Goal: Task Accomplishment & Management: Complete application form

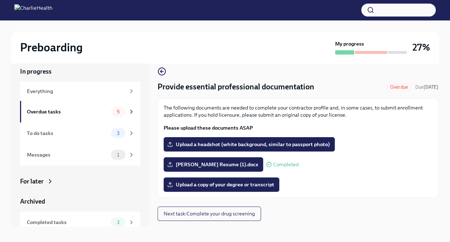
scroll to position [12, 0]
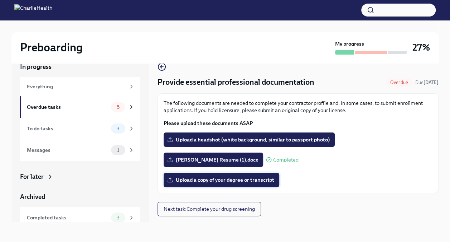
click at [229, 183] on label "Upload a copy of your degree or transcript" at bounding box center [222, 179] width 116 height 14
click at [0, 0] on input "Upload a copy of your degree or transcript" at bounding box center [0, 0] width 0 height 0
click at [199, 181] on span "IMG_3968.jpg" at bounding box center [189, 179] width 41 height 7
click at [0, 0] on input "IMG_3968.jpg" at bounding box center [0, 0] width 0 height 0
click at [191, 181] on span "IMG_3968.jpg" at bounding box center [189, 179] width 41 height 7
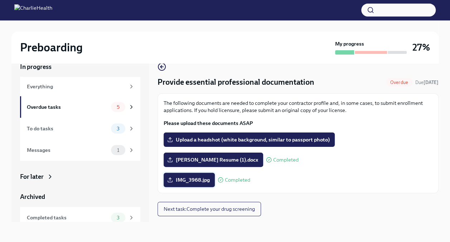
click at [0, 0] on input "IMG_3968.jpg" at bounding box center [0, 0] width 0 height 0
click at [78, 105] on div "Overdue tasks" at bounding box center [67, 107] width 81 height 8
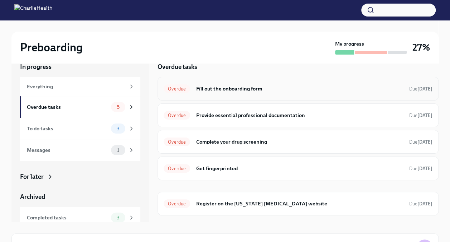
click at [253, 89] on h6 "Fill out the onboarding form" at bounding box center [300, 89] width 208 height 8
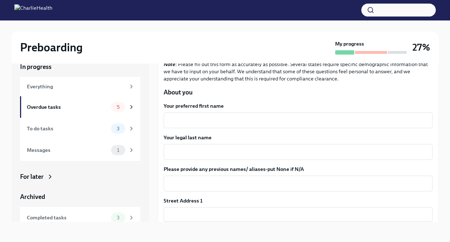
scroll to position [59, 0]
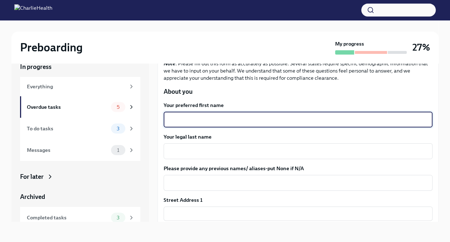
click at [238, 117] on textarea "Your preferred first name" at bounding box center [298, 119] width 261 height 9
type textarea "[PERSON_NAME]"
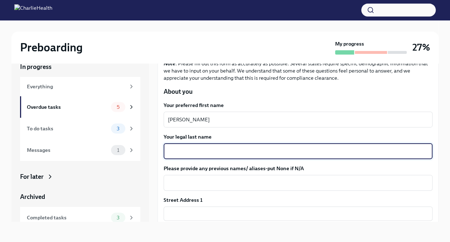
click at [226, 149] on textarea "Your legal last name" at bounding box center [298, 151] width 261 height 9
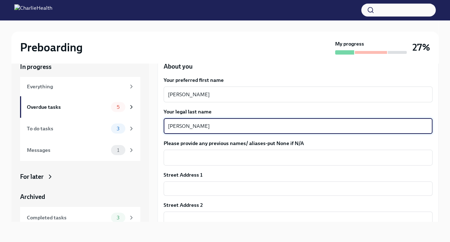
scroll to position [86, 0]
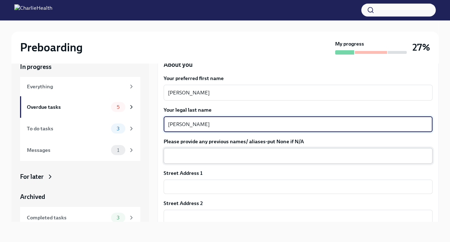
type textarea "[PERSON_NAME]"
click at [223, 152] on textarea "Please provide any previous names/ aliases-put None if N/A" at bounding box center [298, 155] width 261 height 9
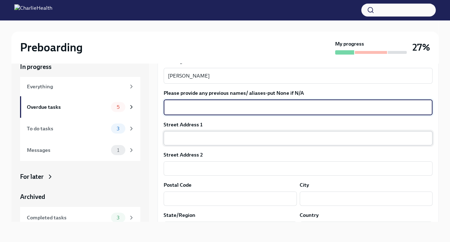
scroll to position [135, 0]
click at [219, 141] on input "text" at bounding box center [298, 137] width 269 height 14
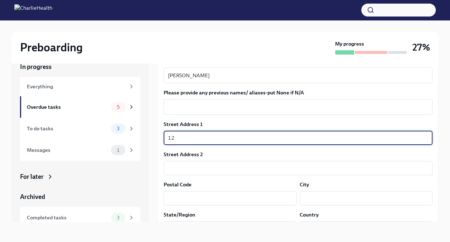
type input "[STREET_ADDRESS][PERSON_NAME]"
type input "19147"
type input "[GEOGRAPHIC_DATA]"
type input "[US_STATE]"
type input "US"
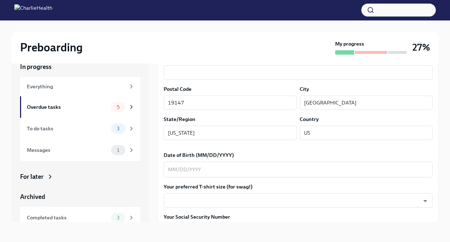
scroll to position [259, 0]
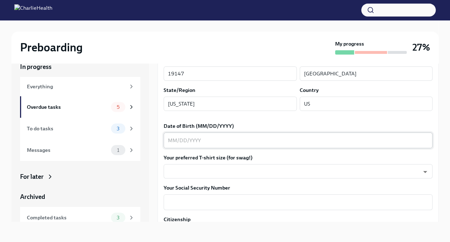
click at [253, 136] on textarea "Date of Birth (MM/DD/YYYY)" at bounding box center [298, 140] width 261 height 9
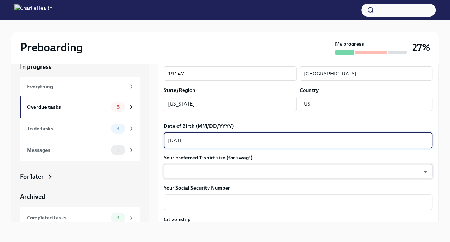
type textarea "[DATE]"
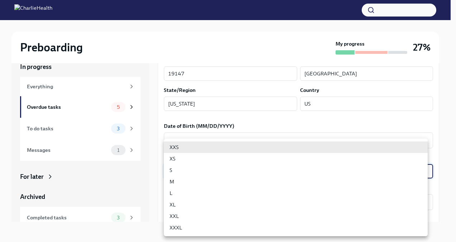
click at [254, 169] on body "Preboarding My progress 27% In progress Everything Overdue tasks 5 To do tasks …" at bounding box center [228, 142] width 456 height 309
click at [228, 204] on li "XL" at bounding box center [296, 204] width 264 height 11
type input "tefiUEqpP"
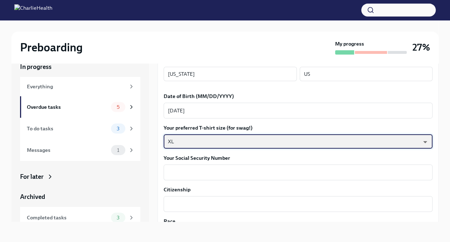
scroll to position [291, 0]
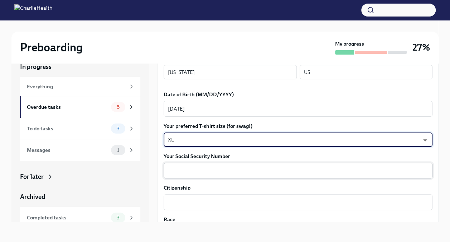
click at [219, 175] on div "x ​" at bounding box center [298, 170] width 269 height 16
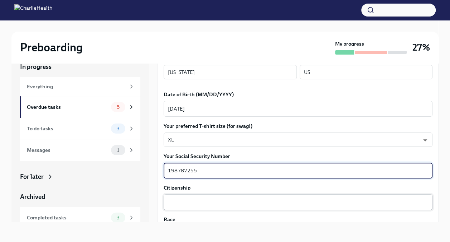
type textarea "198787255"
click at [207, 203] on textarea "Citizenship" at bounding box center [298, 201] width 261 height 9
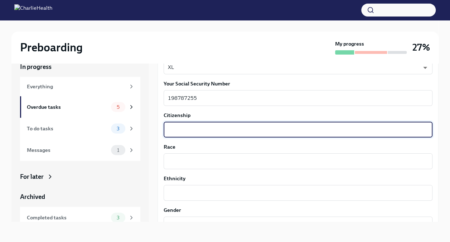
scroll to position [364, 0]
type textarea "[GEOGRAPHIC_DATA]"
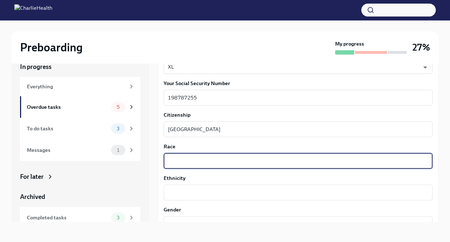
click at [195, 163] on textarea "Race" at bounding box center [298, 160] width 261 height 9
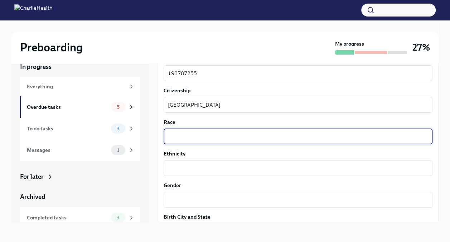
scroll to position [393, 0]
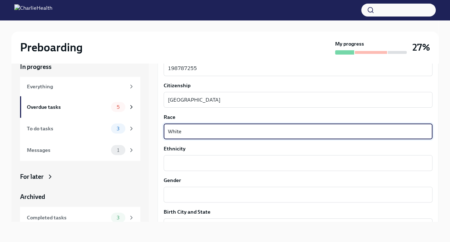
type textarea "White"
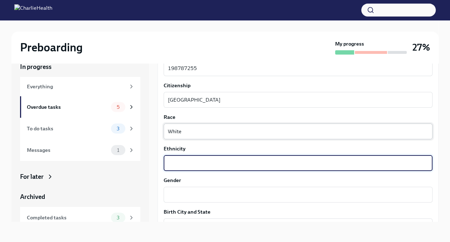
click at [192, 162] on textarea "Ethnicity" at bounding box center [298, 162] width 261 height 9
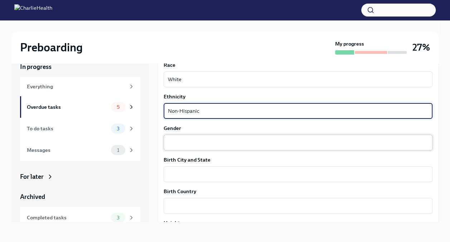
scroll to position [445, 0]
type textarea "Non-Hispanic"
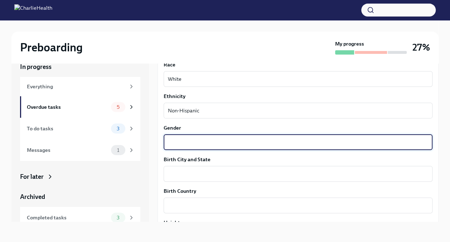
click at [198, 143] on textarea "Gender" at bounding box center [298, 142] width 261 height 9
type textarea "[DEMOGRAPHIC_DATA]"
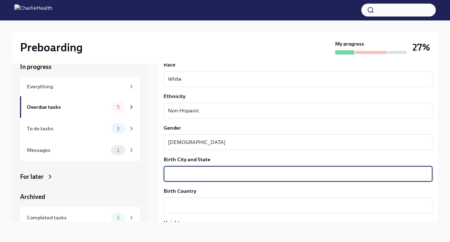
click at [200, 170] on textarea "Birth City and State" at bounding box center [298, 173] width 261 height 9
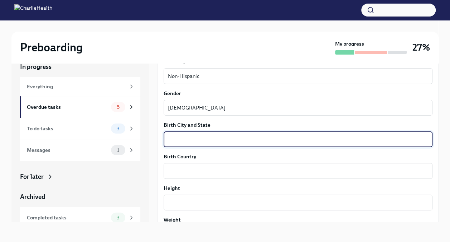
scroll to position [481, 0]
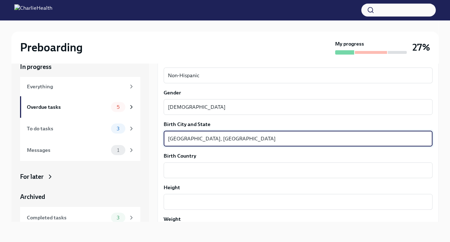
type textarea "[GEOGRAPHIC_DATA], [GEOGRAPHIC_DATA]"
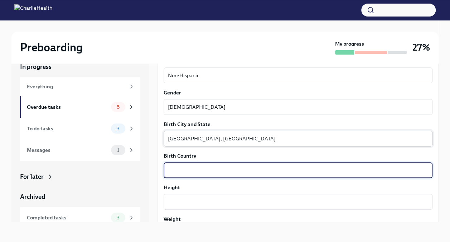
click at [200, 170] on textarea "Birth Country" at bounding box center [298, 170] width 261 height 9
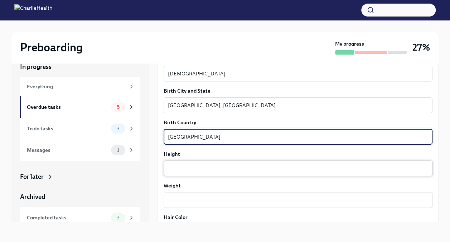
type textarea "[GEOGRAPHIC_DATA]"
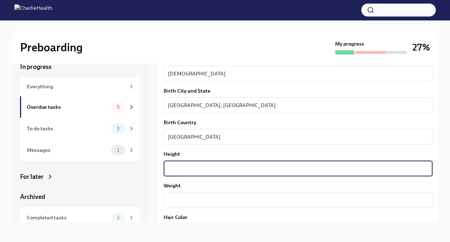
click at [200, 168] on textarea "Height" at bounding box center [298, 168] width 261 height 9
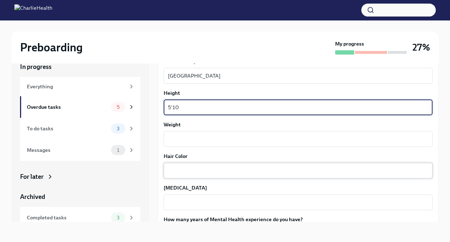
scroll to position [575, 0]
type textarea "5'10"
click at [197, 139] on textarea "Weight" at bounding box center [298, 138] width 261 height 9
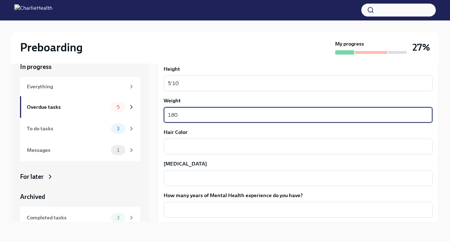
scroll to position [604, 0]
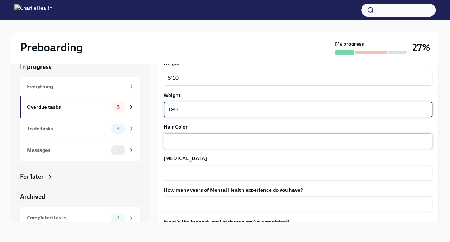
type textarea "180"
click at [197, 138] on textarea "Hair Color" at bounding box center [298, 141] width 261 height 9
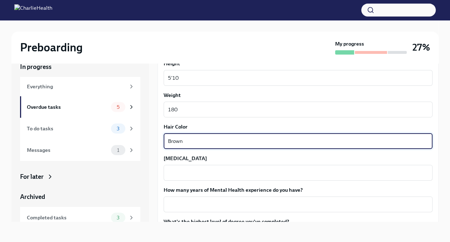
scroll to position [634, 0]
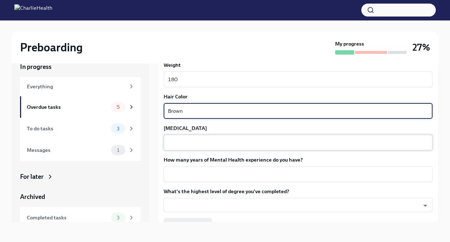
type textarea "Brown"
click at [197, 141] on textarea "[MEDICAL_DATA]" at bounding box center [298, 142] width 261 height 9
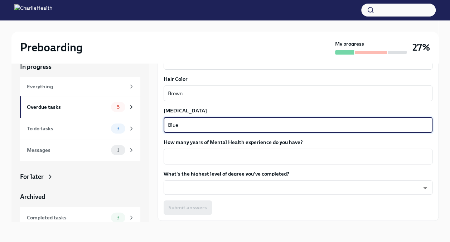
scroll to position [653, 0]
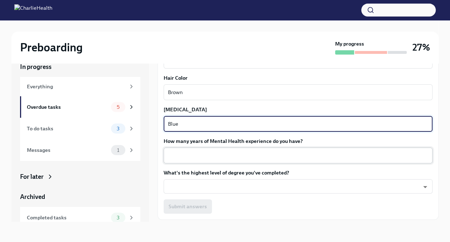
type textarea "Blue"
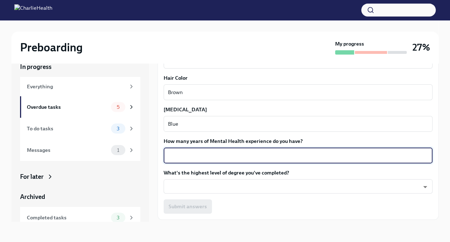
click at [201, 152] on textarea "How many years of Mental Health experience do you have?" at bounding box center [298, 155] width 261 height 9
type textarea "0"
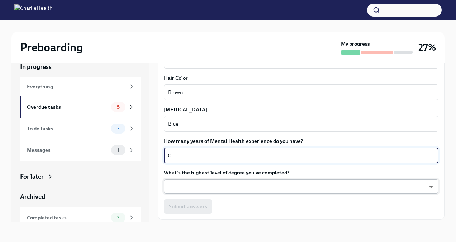
click at [191, 188] on body "Preboarding My progress 27% In progress Everything Overdue tasks 5 To do tasks …" at bounding box center [228, 142] width 456 height 309
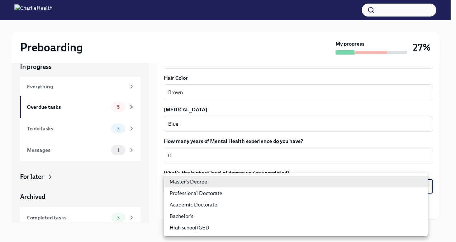
click at [198, 216] on li "Bachelor's" at bounding box center [296, 215] width 264 height 11
type input "oQxEXK86X"
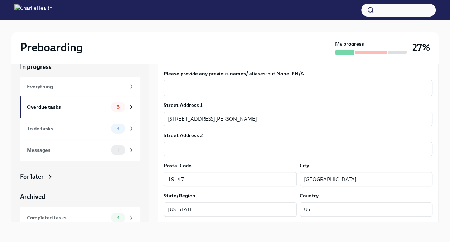
scroll to position [154, 0]
click at [258, 181] on input "19147" at bounding box center [230, 179] width 133 height 14
click at [336, 178] on input "[GEOGRAPHIC_DATA]" at bounding box center [366, 179] width 133 height 14
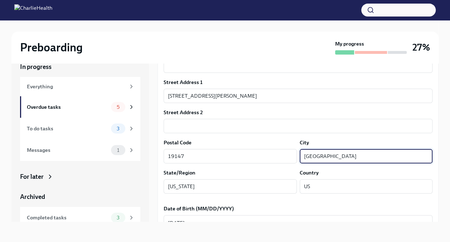
scroll to position [180, 0]
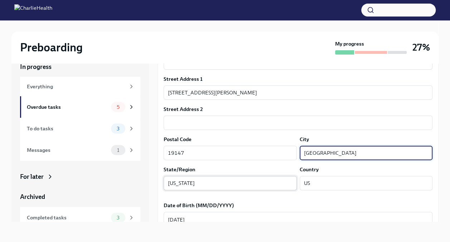
click at [268, 183] on input "[US_STATE]" at bounding box center [230, 183] width 133 height 14
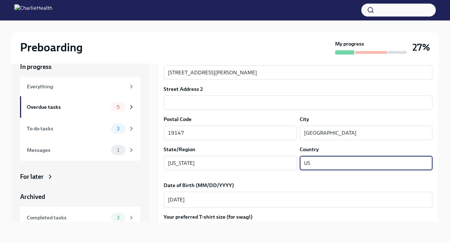
click at [353, 162] on input "US" at bounding box center [366, 163] width 133 height 14
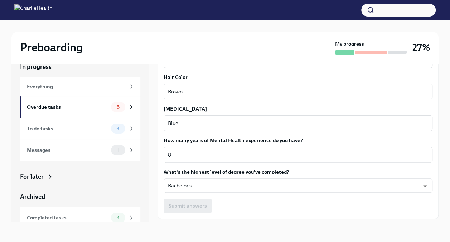
scroll to position [673, 0]
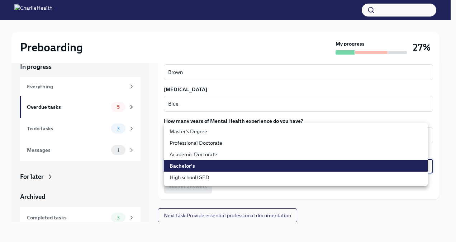
click at [257, 168] on body "Preboarding My progress 27% In progress Everything Overdue tasks 5 To do tasks …" at bounding box center [228, 142] width 456 height 309
click at [314, 220] on div at bounding box center [228, 121] width 456 height 242
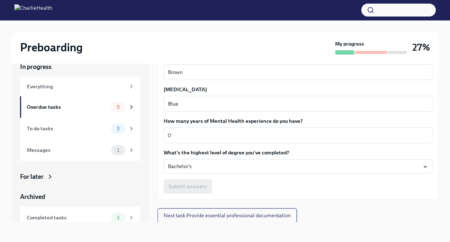
click at [258, 214] on span "Next task : Provide essential professional documentation" at bounding box center [227, 214] width 127 height 7
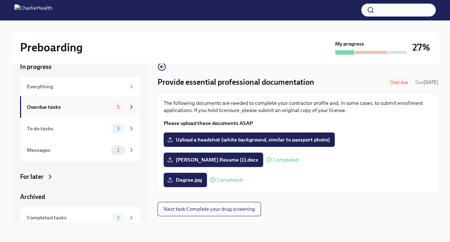
click at [89, 106] on div "Overdue tasks" at bounding box center [67, 107] width 81 height 8
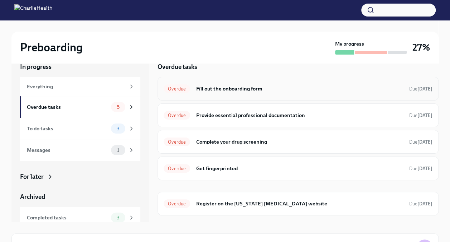
click at [231, 94] on div "Overdue Fill out the onboarding form Due [DATE]" at bounding box center [298, 89] width 281 height 24
click at [264, 90] on h6 "Fill out the onboarding form" at bounding box center [300, 89] width 208 height 8
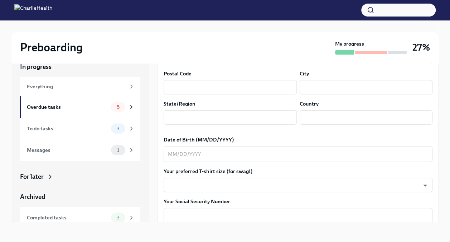
scroll to position [247, 0]
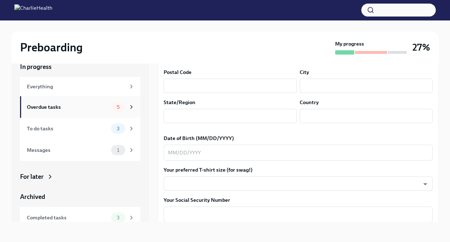
click at [63, 107] on div "Overdue tasks" at bounding box center [67, 107] width 81 height 8
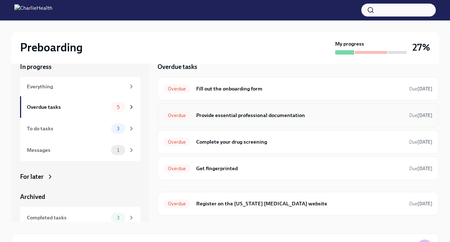
click at [267, 116] on h6 "Provide essential professional documentation" at bounding box center [300, 115] width 208 height 8
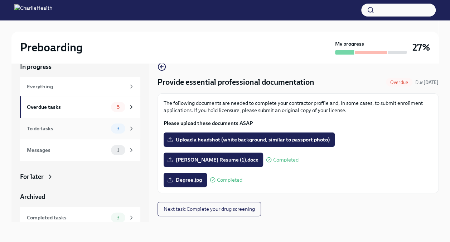
click at [83, 127] on div "To do tasks" at bounding box center [67, 128] width 81 height 8
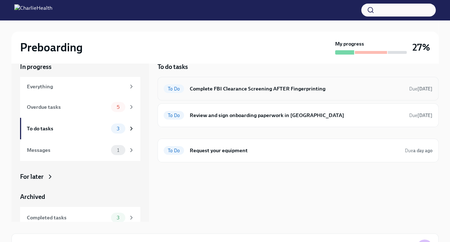
click at [243, 93] on div "To Do Complete FBI Clearance Screening AFTER Fingerprinting Due [DATE]" at bounding box center [298, 88] width 269 height 11
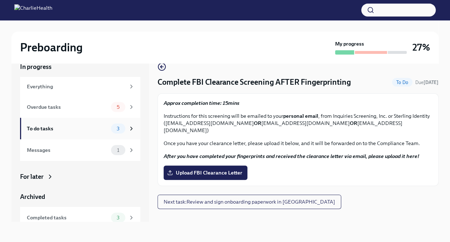
click at [80, 125] on div "To do tasks" at bounding box center [67, 128] width 81 height 8
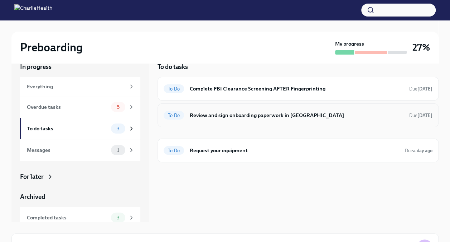
click at [225, 115] on h6 "Review and sign onboarding paperwork in [GEOGRAPHIC_DATA]" at bounding box center [297, 115] width 214 height 8
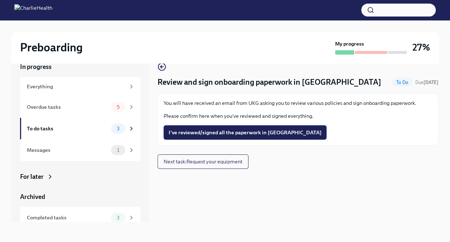
click at [241, 133] on span "I've reviewed/signed all the paperwork in [GEOGRAPHIC_DATA]" at bounding box center [245, 132] width 153 height 7
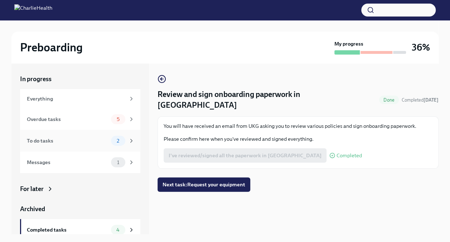
click at [96, 142] on div "To do tasks" at bounding box center [67, 141] width 81 height 8
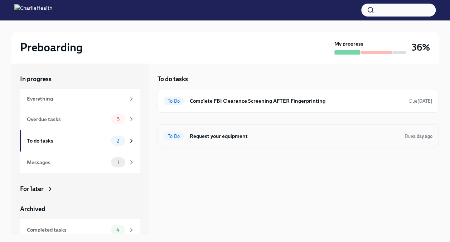
click at [214, 137] on h6 "Request your equipment" at bounding box center [295, 136] width 210 height 8
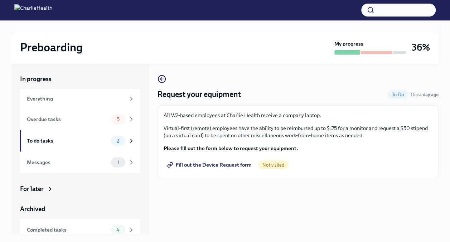
click at [232, 167] on span "Fill out the Device Request form" at bounding box center [210, 164] width 83 height 7
click at [42, 11] on img at bounding box center [33, 9] width 38 height 11
click at [97, 143] on div "To do tasks" at bounding box center [67, 141] width 81 height 8
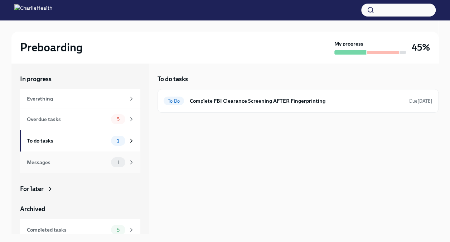
click at [92, 157] on div "Messages 1" at bounding box center [80, 161] width 120 height 21
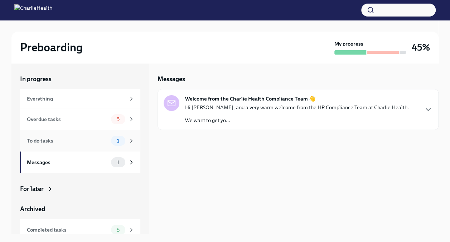
click at [95, 141] on div "To do tasks" at bounding box center [67, 141] width 81 height 8
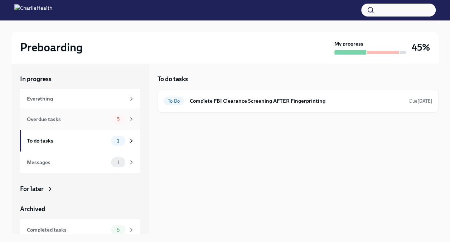
click at [95, 125] on div "Overdue tasks 5" at bounding box center [80, 118] width 120 height 21
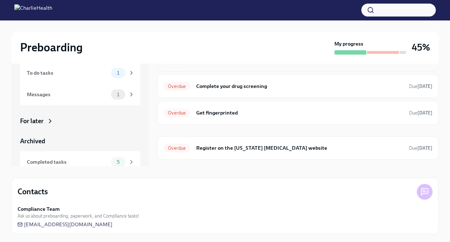
scroll to position [68, 0]
click at [256, 146] on h6 "Register on the [US_STATE] [MEDICAL_DATA] website" at bounding box center [300, 147] width 208 height 8
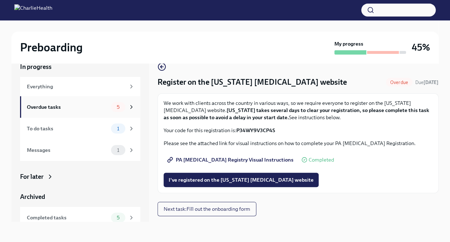
click at [64, 105] on div "Overdue tasks" at bounding box center [67, 107] width 81 height 8
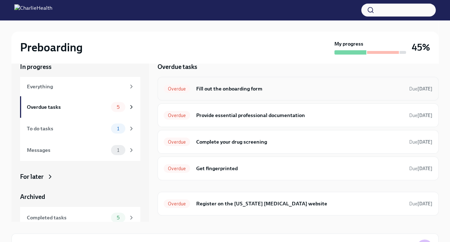
click at [250, 90] on h6 "Fill out the onboarding form" at bounding box center [300, 89] width 208 height 8
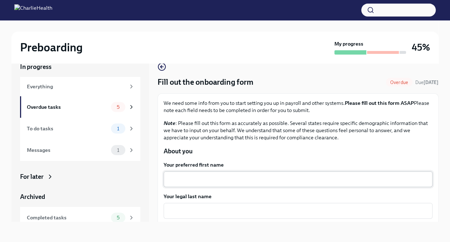
click at [226, 176] on textarea "Your preferred first name" at bounding box center [298, 179] width 261 height 9
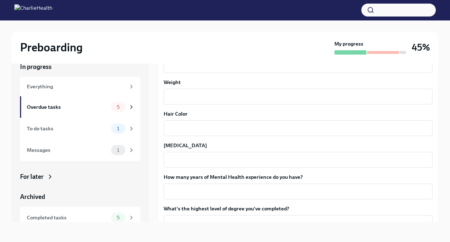
scroll to position [673, 0]
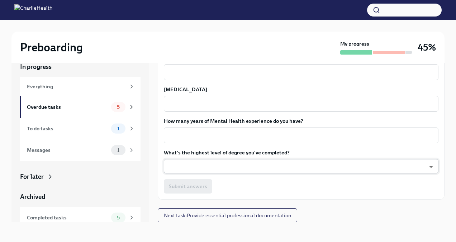
click at [245, 164] on body "Preboarding My progress 45% In progress Everything Overdue tasks 5 To do tasks …" at bounding box center [228, 142] width 456 height 309
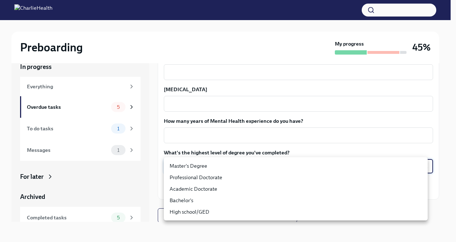
click at [221, 201] on li "Bachelor's" at bounding box center [296, 199] width 264 height 11
type input "oQxEXK86X"
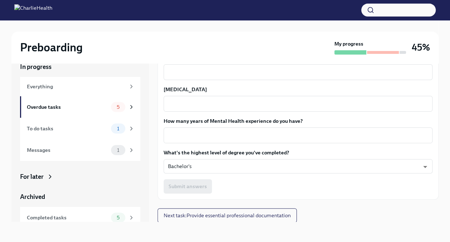
click at [187, 183] on div "Submit answers" at bounding box center [298, 186] width 269 height 14
click at [213, 134] on textarea "How many years of Mental Health experience do you have?" at bounding box center [298, 135] width 261 height 9
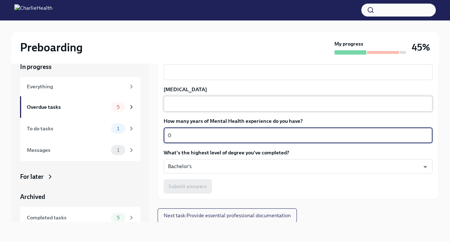
type textarea "0"
click at [204, 102] on textarea "[MEDICAL_DATA]" at bounding box center [298, 103] width 261 height 9
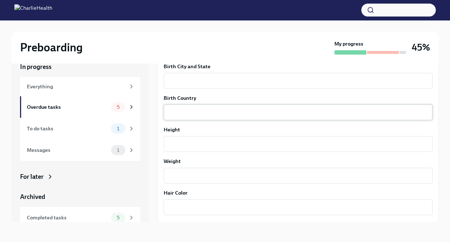
scroll to position [580, 0]
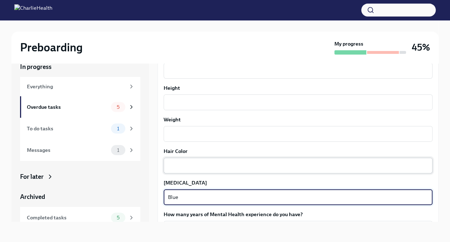
type textarea "Blue"
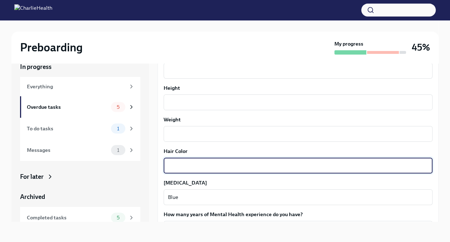
click at [203, 164] on textarea "Hair Color" at bounding box center [298, 165] width 261 height 9
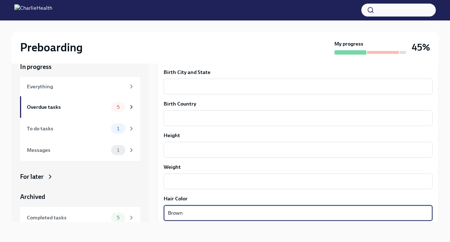
scroll to position [532, 0]
type textarea "Brown"
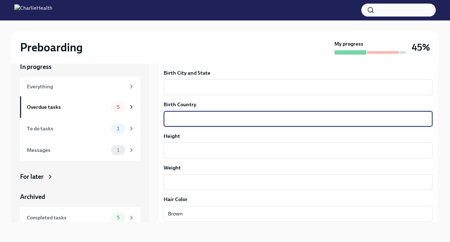
click at [199, 120] on textarea "Birth Country" at bounding box center [298, 118] width 261 height 9
type textarea "[GEOGRAPHIC_DATA]"
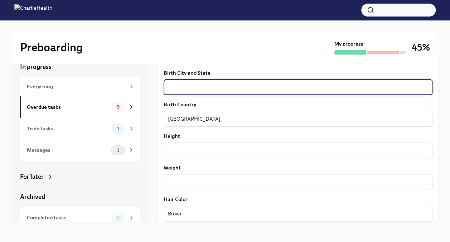
click at [191, 88] on textarea "Birth City and State" at bounding box center [298, 87] width 261 height 9
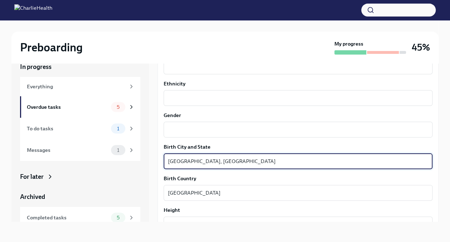
scroll to position [459, 0]
type textarea "[GEOGRAPHIC_DATA], [GEOGRAPHIC_DATA]"
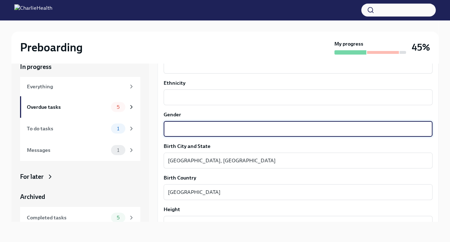
click at [201, 132] on textarea "Gender" at bounding box center [298, 128] width 261 height 9
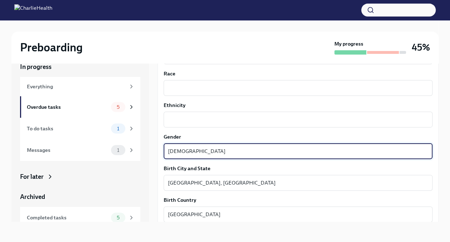
scroll to position [436, 0]
type textarea "[DEMOGRAPHIC_DATA]"
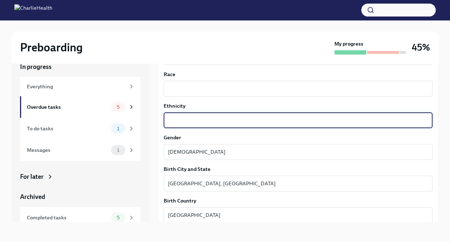
click at [200, 123] on textarea "Ethnicity" at bounding box center [298, 120] width 261 height 9
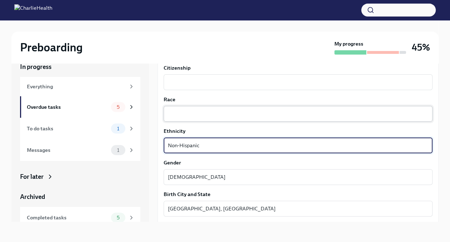
type textarea "Non-Hispanic"
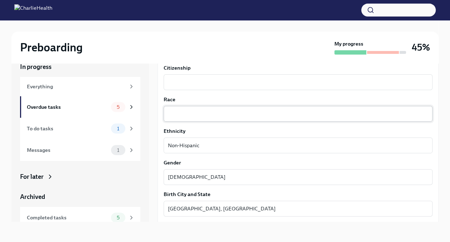
click at [200, 118] on div "x ​" at bounding box center [298, 114] width 269 height 16
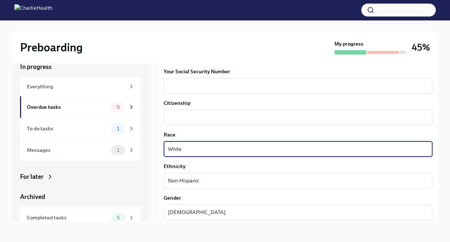
scroll to position [376, 0]
type textarea "White"
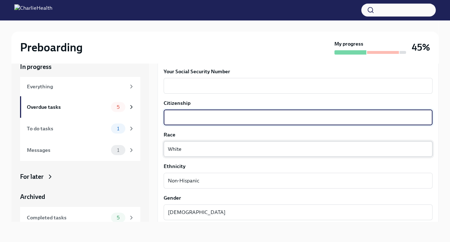
click at [200, 118] on textarea "Citizenship" at bounding box center [298, 117] width 261 height 9
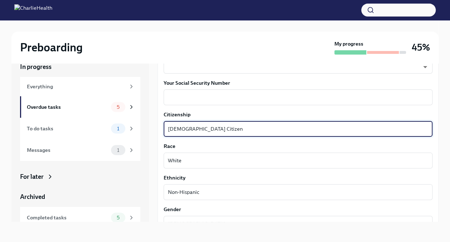
scroll to position [363, 0]
type textarea "[DEMOGRAPHIC_DATA] Citizen"
click at [206, 104] on div "x ​" at bounding box center [298, 98] width 269 height 16
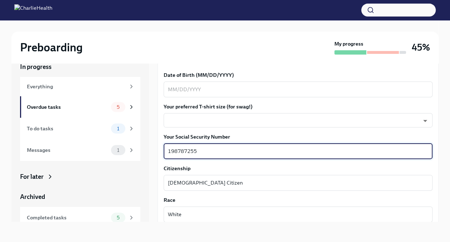
scroll to position [310, 0]
type textarea "198787255"
click at [211, 120] on body "Preboarding My progress 45% In progress Everything Overdue tasks 5 To do tasks …" at bounding box center [225, 142] width 450 height 309
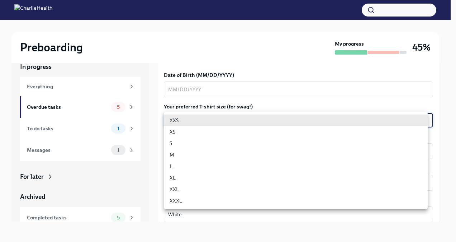
click at [196, 174] on li "XL" at bounding box center [296, 177] width 264 height 11
type input "tefiUEqpP"
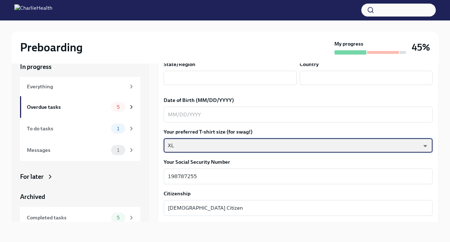
scroll to position [285, 0]
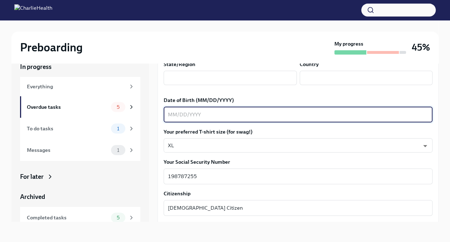
click at [222, 116] on textarea "Date of Birth (MM/DD/YYYY)" at bounding box center [298, 114] width 261 height 9
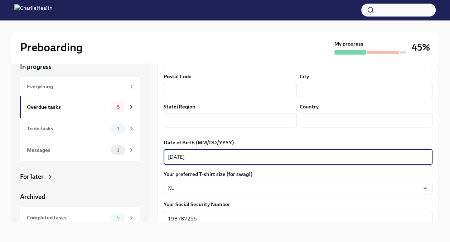
scroll to position [243, 0]
type textarea "[DATE]"
click at [222, 116] on input "text" at bounding box center [230, 120] width 133 height 14
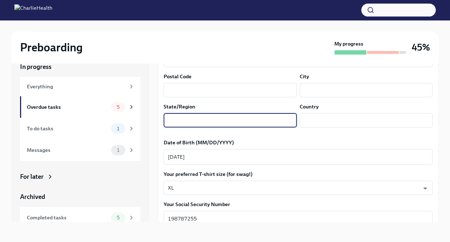
scroll to position [183, 0]
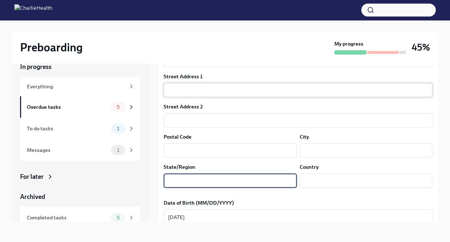
click at [214, 89] on input "text" at bounding box center [298, 90] width 269 height 14
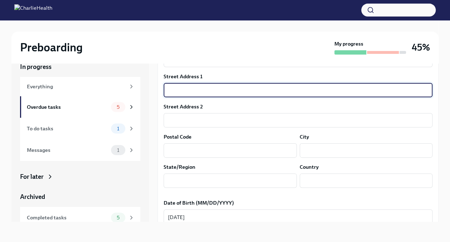
type input "[STREET_ADDRESS][PERSON_NAME]"
type input "19147"
type input "[GEOGRAPHIC_DATA]"
type input "[US_STATE]"
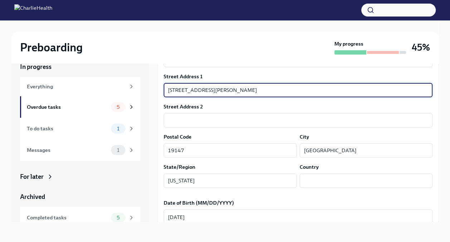
type input "US"
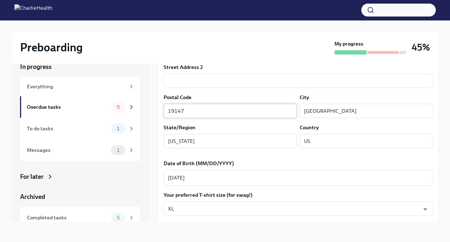
scroll to position [221, 0]
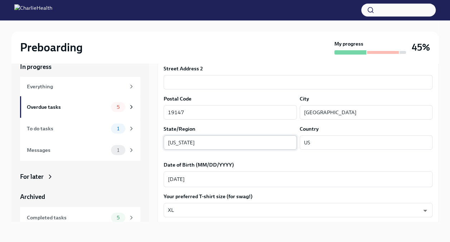
click at [234, 145] on input "[US_STATE]" at bounding box center [230, 142] width 133 height 14
type input "[US_STATE]"
click at [332, 138] on input "US" at bounding box center [366, 142] width 133 height 14
type input "US"
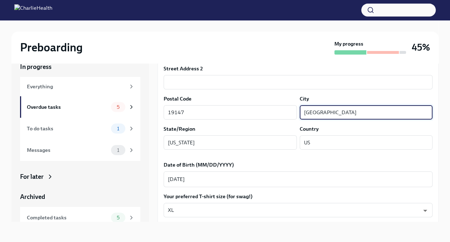
click at [335, 112] on input "[GEOGRAPHIC_DATA]" at bounding box center [366, 112] width 133 height 14
type input "[GEOGRAPHIC_DATA]"
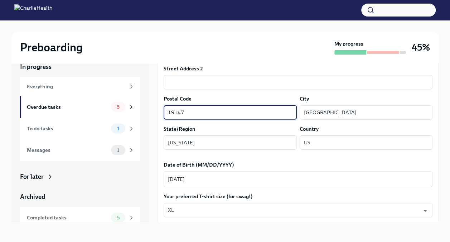
click at [225, 113] on input "19147" at bounding box center [230, 112] width 133 height 14
type input "19147"
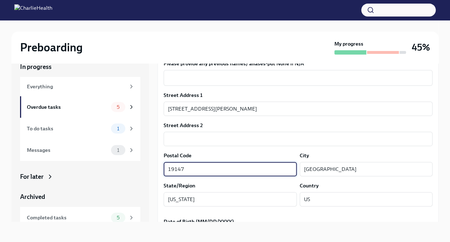
scroll to position [164, 0]
click at [234, 109] on input "[STREET_ADDRESS][PERSON_NAME]" at bounding box center [298, 108] width 269 height 14
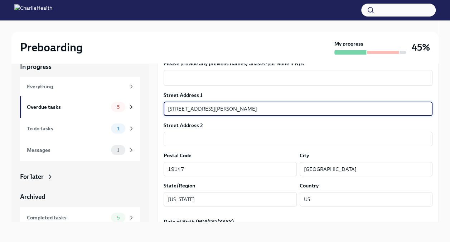
type input "[STREET_ADDRESS][PERSON_NAME]"
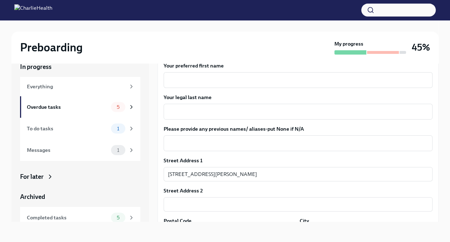
scroll to position [77, 0]
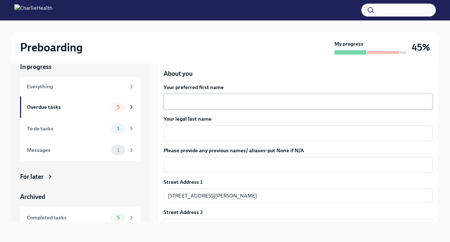
click at [239, 97] on textarea "Your preferred first name" at bounding box center [298, 101] width 261 height 9
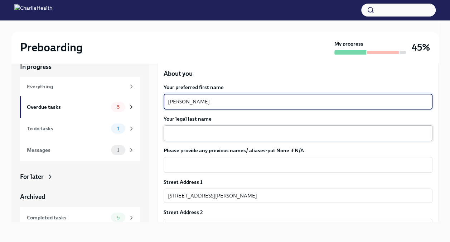
type textarea "[PERSON_NAME]"
click at [223, 132] on textarea "Your legal last name" at bounding box center [298, 133] width 261 height 9
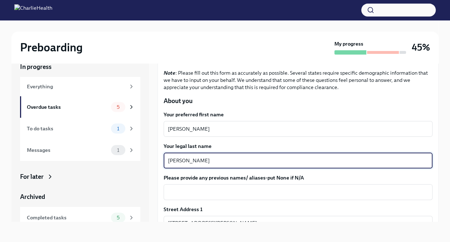
scroll to position [47, 0]
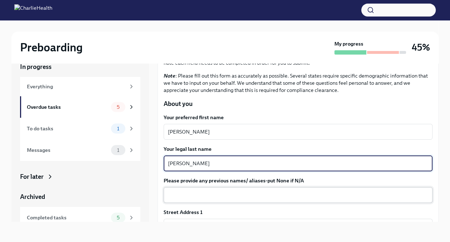
type textarea "[PERSON_NAME]"
click at [269, 193] on textarea "Please provide any previous names/ aliases-put None if N/A" at bounding box center [298, 194] width 261 height 9
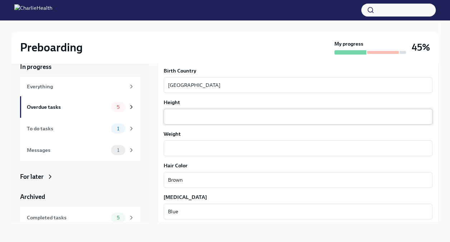
scroll to position [565, 0]
type textarea "N/A"
click at [228, 118] on textarea "Height" at bounding box center [298, 117] width 261 height 9
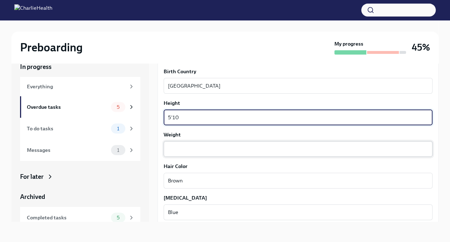
type textarea "5'10"
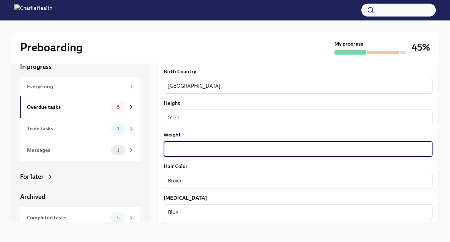
click at [223, 144] on textarea "Weight" at bounding box center [298, 148] width 261 height 9
type textarea "180"
click at [234, 162] on label "Hair Color" at bounding box center [298, 165] width 269 height 7
click at [234, 176] on textarea "Brown" at bounding box center [298, 180] width 261 height 9
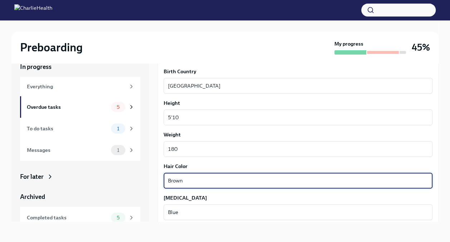
scroll to position [673, 0]
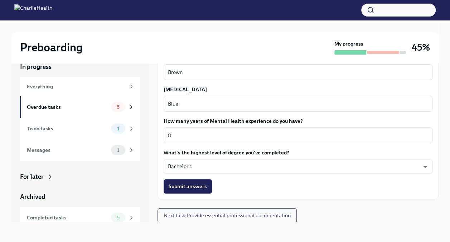
click at [257, 183] on div "Submit answers" at bounding box center [298, 186] width 269 height 14
click at [197, 183] on span "Submit answers" at bounding box center [188, 185] width 38 height 7
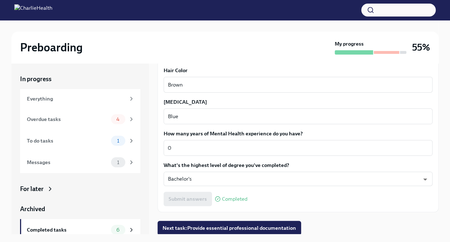
scroll to position [673, 0]
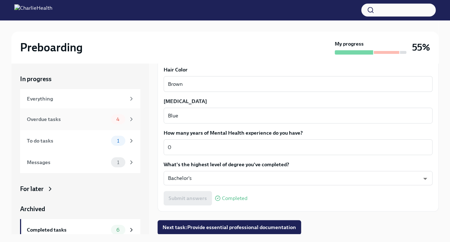
click at [95, 124] on div "Overdue tasks 4" at bounding box center [81, 119] width 108 height 10
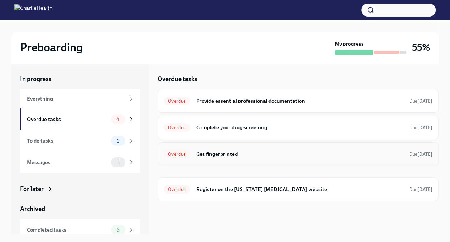
click at [242, 154] on h6 "Get fingerprinted" at bounding box center [300, 154] width 208 height 8
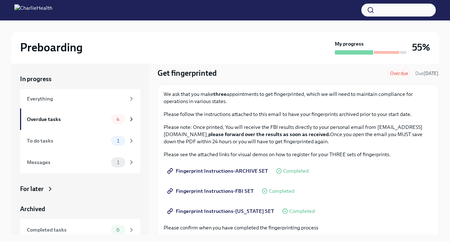
scroll to position [21, 0]
click at [231, 171] on span "Fingerprint Instructions-ARCHIVE SET" at bounding box center [219, 170] width 100 height 7
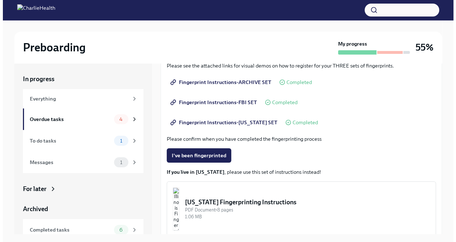
scroll to position [140, 0]
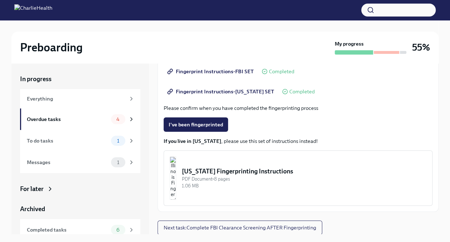
click at [290, 171] on div "[US_STATE] Fingerprinting Instructions" at bounding box center [304, 171] width 245 height 9
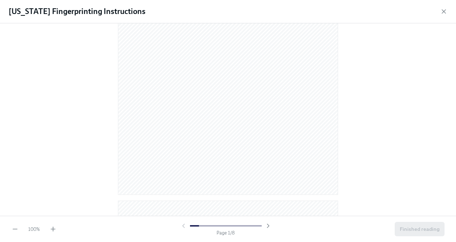
scroll to position [124, 0]
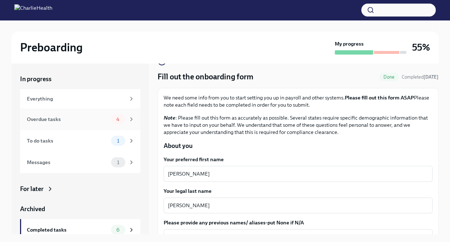
scroll to position [18, 0]
click at [94, 123] on div "Overdue tasks 4" at bounding box center [81, 119] width 108 height 10
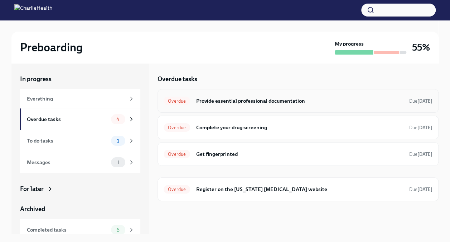
click at [281, 104] on h6 "Provide essential professional documentation" at bounding box center [300, 101] width 208 height 8
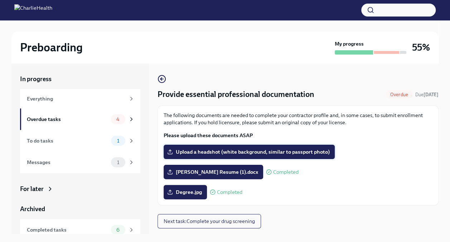
click at [272, 151] on span "Upload a headshot (white background, similar to passport photo)" at bounding box center [249, 151] width 161 height 7
click at [0, 0] on input "Upload a headshot (white background, similar to passport photo)" at bounding box center [0, 0] width 0 height 0
click at [278, 61] on div "Preboarding My progress 55%" at bounding box center [224, 48] width 427 height 32
click at [225, 148] on span "Upload a headshot (white background, similar to passport photo)" at bounding box center [249, 151] width 161 height 7
click at [0, 0] on input "Upload a headshot (white background, similar to passport photo)" at bounding box center [0, 0] width 0 height 0
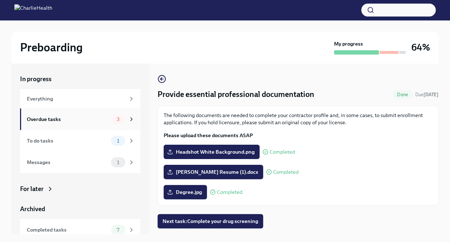
click at [96, 118] on div "Overdue tasks" at bounding box center [67, 119] width 81 height 8
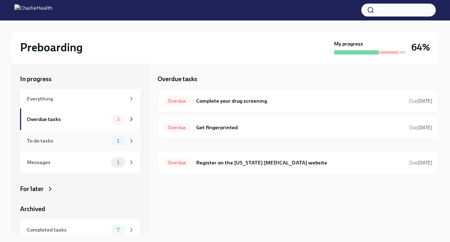
click at [80, 137] on div "To do tasks" at bounding box center [67, 141] width 81 height 8
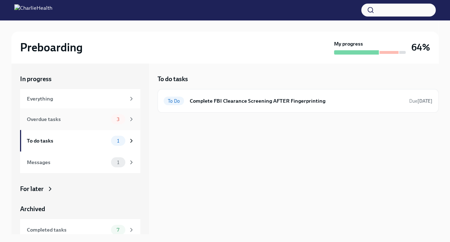
click at [94, 122] on div "Overdue tasks" at bounding box center [67, 119] width 81 height 8
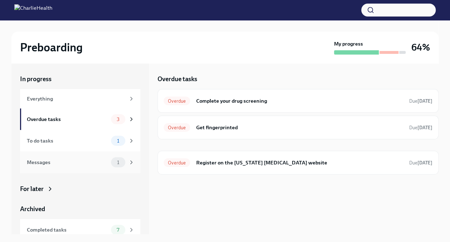
click at [94, 166] on div "Messages" at bounding box center [67, 162] width 81 height 8
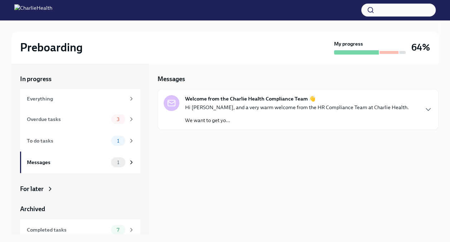
click at [305, 116] on div "Hi Joseph, and a very warm welcome from the HR Compliance Team at Charlie Healt…" at bounding box center [297, 114] width 224 height 20
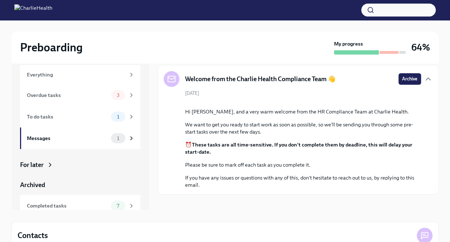
scroll to position [24, 0]
click at [114, 198] on div "Completed tasks 7" at bounding box center [80, 204] width 120 height 21
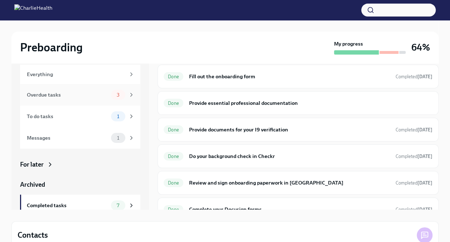
click at [76, 96] on div "Overdue tasks" at bounding box center [67, 95] width 81 height 8
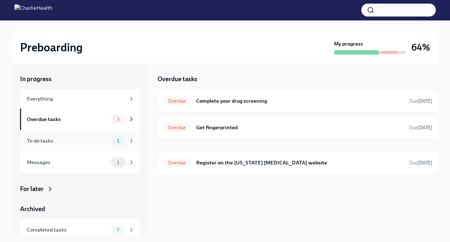
click at [72, 140] on div "To do tasks" at bounding box center [67, 141] width 81 height 8
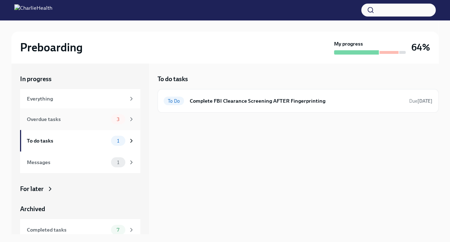
click at [77, 120] on div "Overdue tasks" at bounding box center [67, 119] width 81 height 8
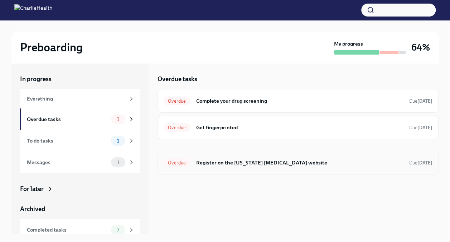
click at [273, 166] on div "Overdue Register on the [US_STATE] [MEDICAL_DATA] website Due [DATE]" at bounding box center [298, 162] width 269 height 11
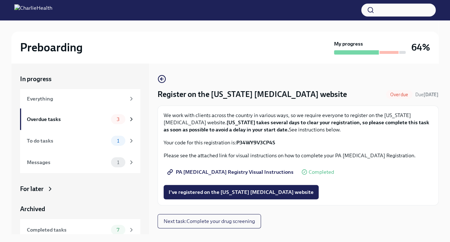
click at [228, 168] on span "PA [MEDICAL_DATA] Registry Visual Instructions" at bounding box center [231, 171] width 125 height 7
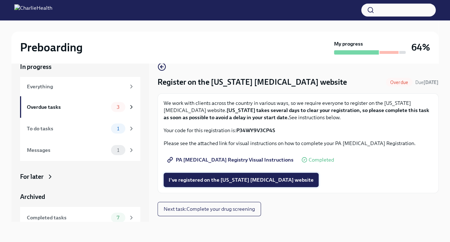
click at [251, 182] on span "I've registered on the [US_STATE] [MEDICAL_DATA] website" at bounding box center [241, 179] width 145 height 7
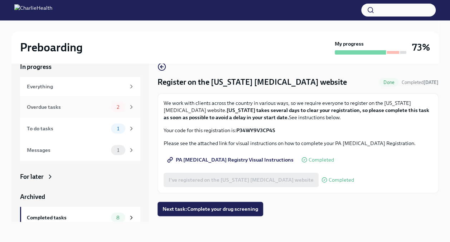
click at [85, 111] on div "Overdue tasks 2" at bounding box center [81, 107] width 108 height 10
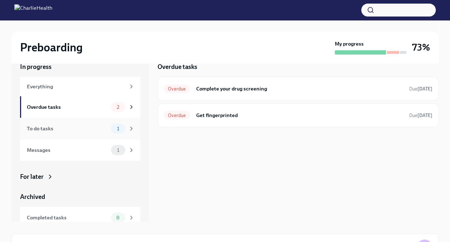
click at [81, 128] on div "To do tasks" at bounding box center [67, 128] width 81 height 8
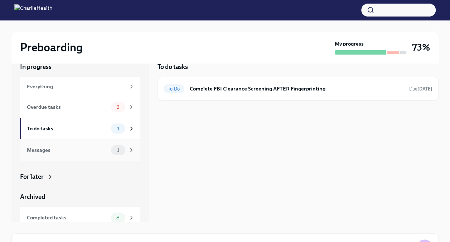
click at [72, 151] on div "Messages" at bounding box center [67, 150] width 81 height 8
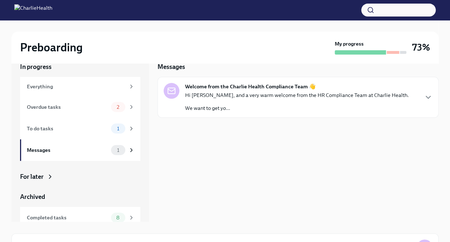
click at [270, 98] on div "Hi Joseph, and a very warm welcome from the HR Compliance Team at Charlie Healt…" at bounding box center [297, 101] width 224 height 20
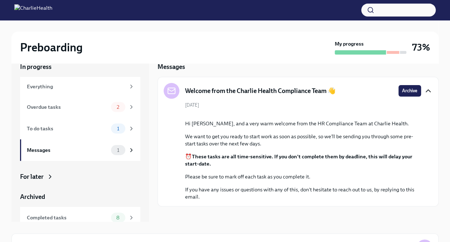
click at [426, 92] on icon "button" at bounding box center [428, 90] width 9 height 9
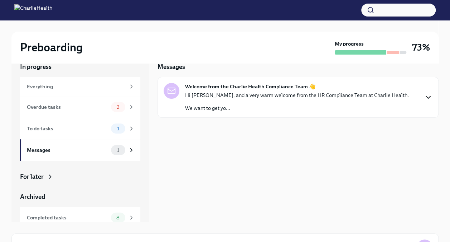
scroll to position [28, 0]
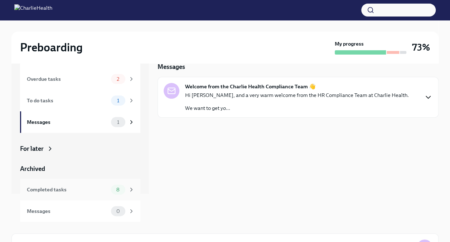
click at [79, 185] on div "Completed tasks 8" at bounding box center [81, 189] width 108 height 10
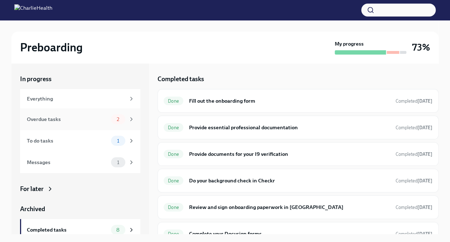
click at [78, 122] on div "Overdue tasks" at bounding box center [67, 119] width 81 height 8
